Goal: Task Accomplishment & Management: Manage account settings

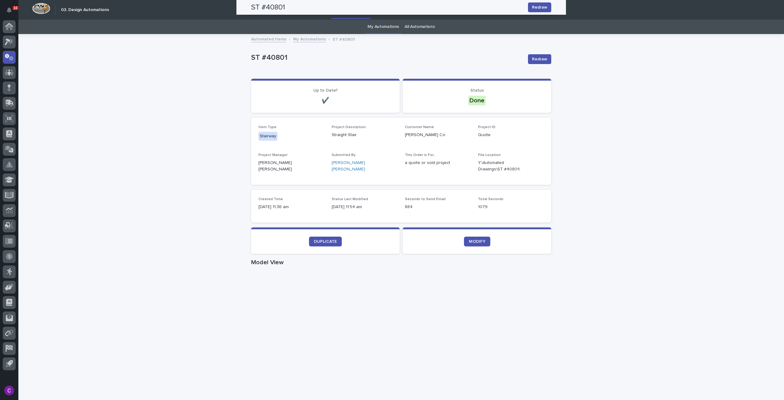
scroll to position [175, 0]
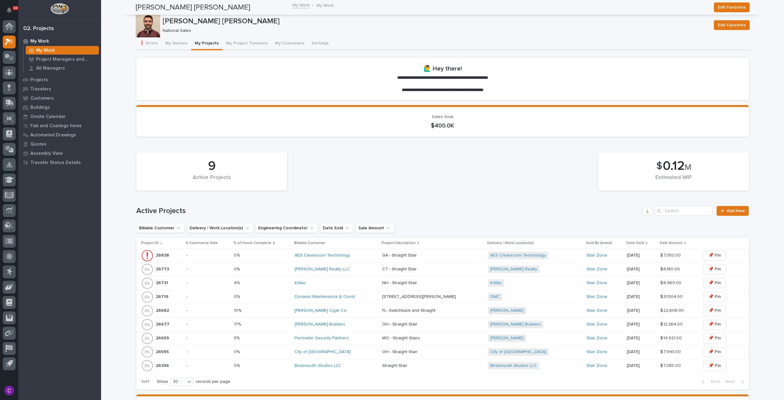
scroll to position [172, 0]
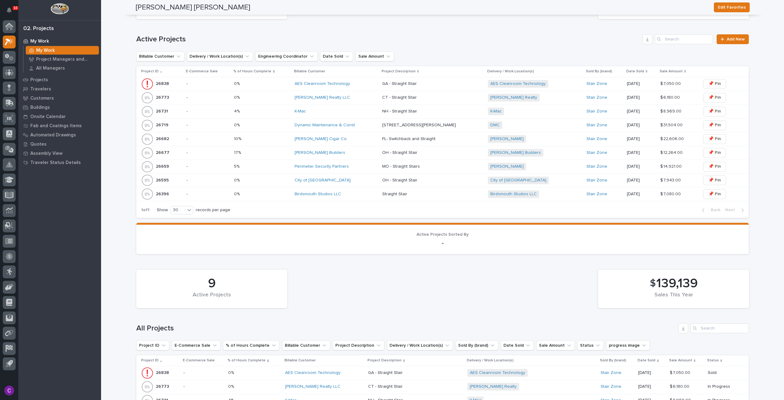
click at [254, 81] on div "0% 0%" at bounding box center [262, 84] width 56 height 10
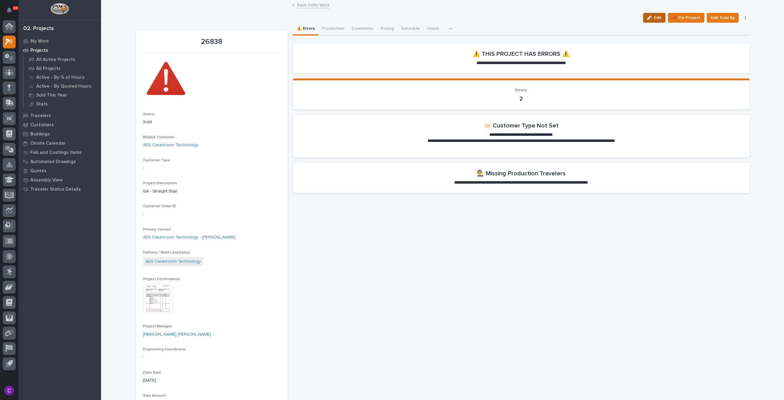
click at [645, 16] on button "Edit" at bounding box center [654, 18] width 22 height 10
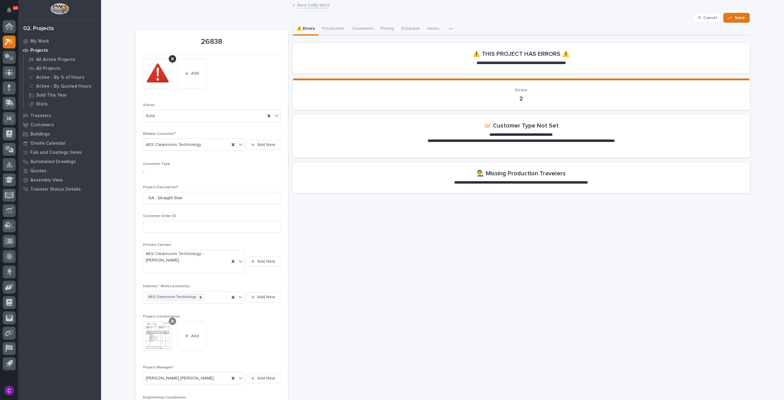
click at [170, 317] on div at bounding box center [172, 320] width 7 height 7
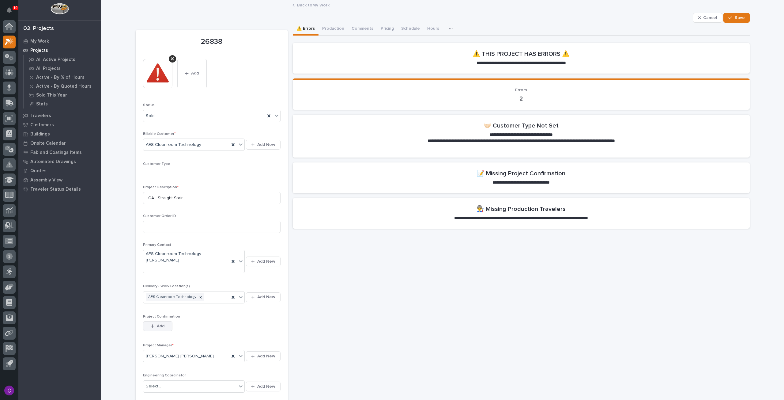
click at [152, 321] on button "Add" at bounding box center [157, 326] width 29 height 10
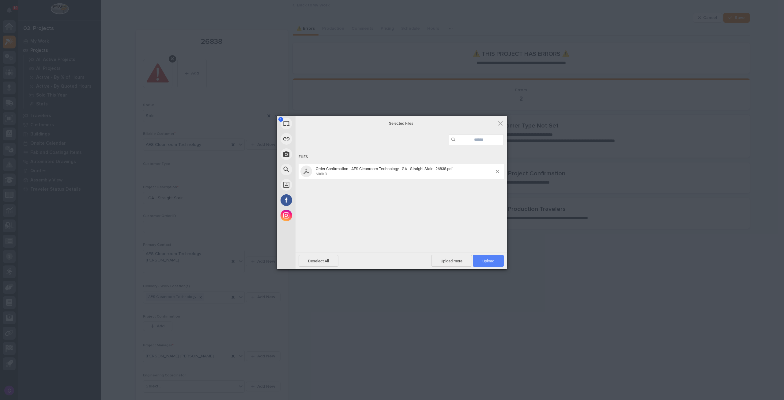
click at [488, 259] on span "Upload 1" at bounding box center [488, 261] width 12 height 5
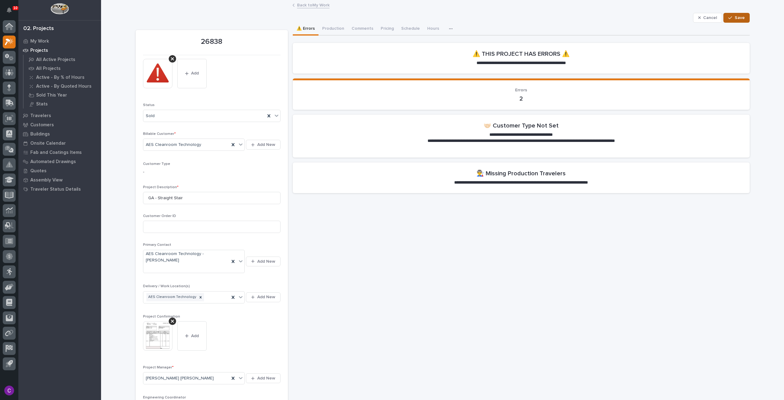
click at [735, 17] on span "Save" at bounding box center [740, 18] width 10 height 6
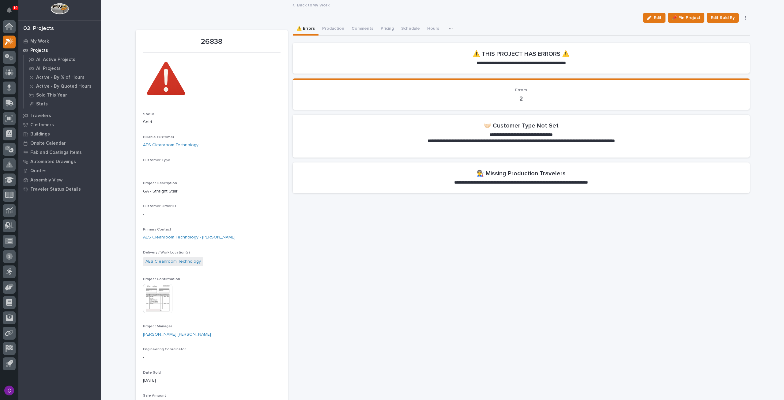
click at [159, 289] on img at bounding box center [157, 298] width 29 height 29
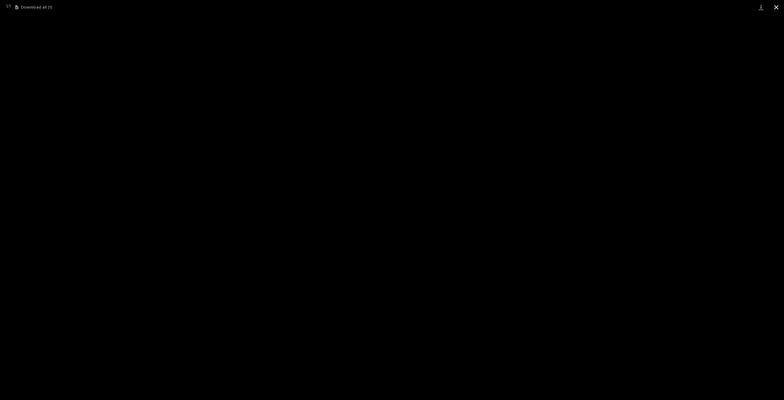
click at [778, 5] on button "Close gallery" at bounding box center [776, 7] width 15 height 14
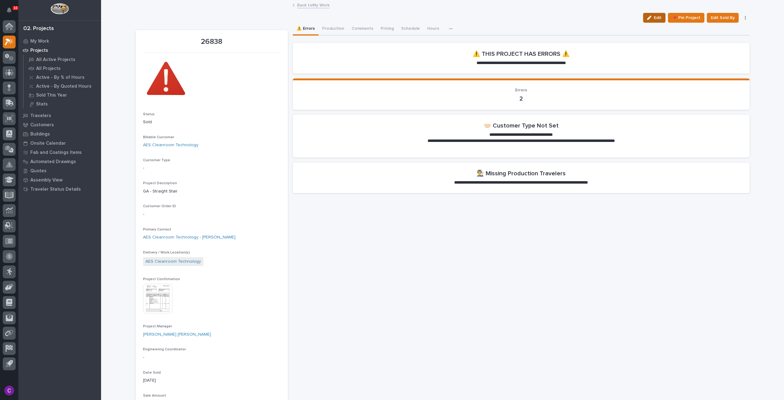
click at [648, 19] on icon "button" at bounding box center [649, 18] width 4 height 4
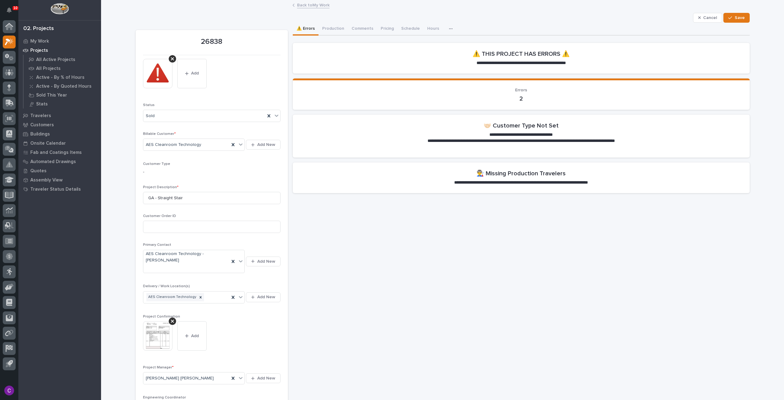
click at [170, 173] on p "-" at bounding box center [212, 172] width 138 height 6
click at [705, 17] on span "Cancel" at bounding box center [710, 18] width 14 height 6
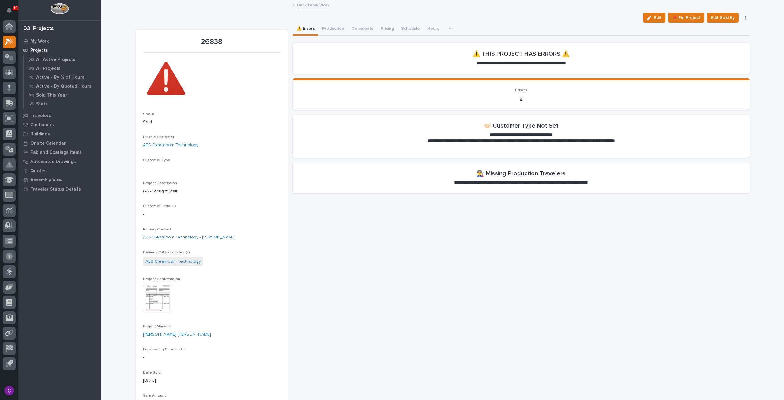
click at [321, 7] on link "Back to My Work" at bounding box center [313, 4] width 32 height 7
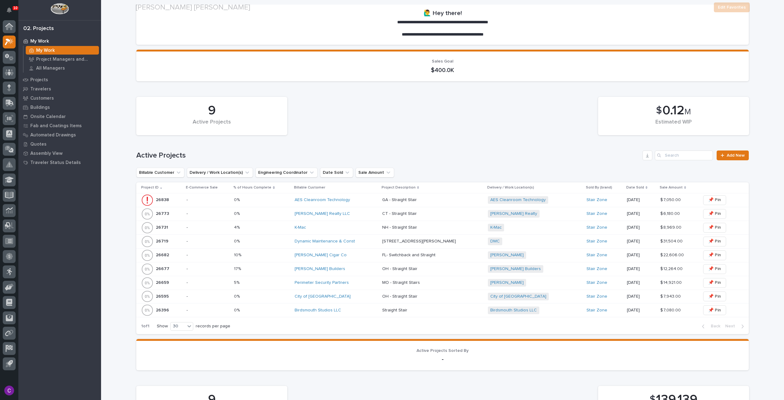
scroll to position [123, 0]
